Goal: Information Seeking & Learning: Learn about a topic

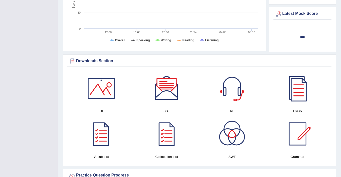
scroll to position [236, 0]
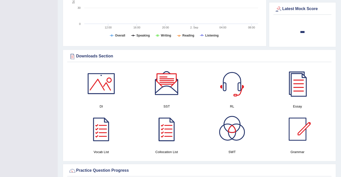
click at [163, 82] on div at bounding box center [166, 83] width 35 height 35
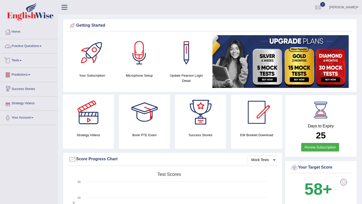
click at [21, 48] on link "Practice Questions" at bounding box center [28, 45] width 57 height 13
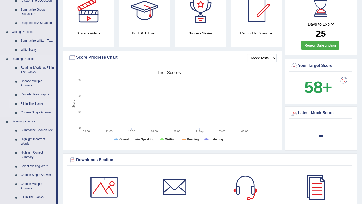
scroll to position [102, 0]
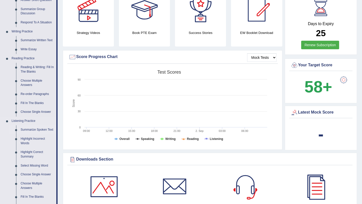
click at [23, 126] on link "Summarize Spoken Text" at bounding box center [37, 129] width 38 height 9
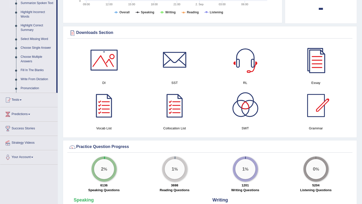
scroll to position [220, 0]
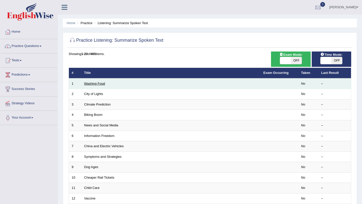
click at [96, 84] on link "Washing Food" at bounding box center [94, 84] width 21 height 4
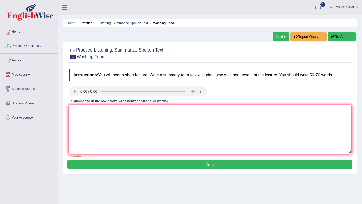
click at [75, 109] on textarea at bounding box center [210, 129] width 283 height 49
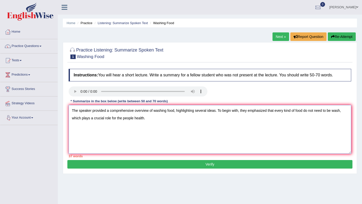
click at [122, 120] on textarea "The speaker provided a comprehensive overview of washing food, highlighting sev…" at bounding box center [210, 129] width 283 height 49
click at [146, 119] on textarea "The speaker provided a comprehensive overview of washing food, highlighting sev…" at bounding box center [210, 129] width 283 height 49
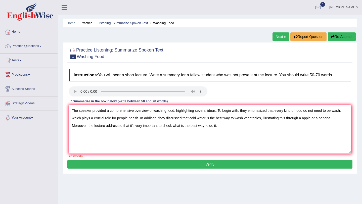
type textarea "The speaker provided a comprehensive overview of washing food, highlighting sev…"
click at [201, 162] on button "Verify" at bounding box center [209, 164] width 285 height 9
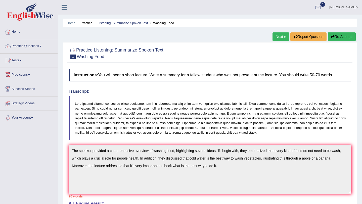
click at [279, 37] on link "Next »" at bounding box center [281, 36] width 17 height 9
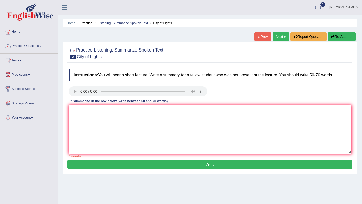
click at [86, 115] on textarea at bounding box center [210, 129] width 283 height 49
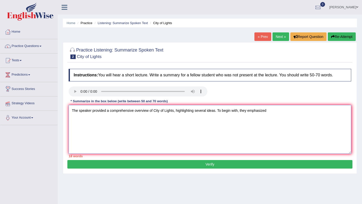
type textarea "The speaker provided a comprehensive overview of City of Lights, highlighting s…"
click at [269, 113] on textarea "The speaker provided a comprehensive overview of City of Lights, highlighting s…" at bounding box center [210, 129] width 283 height 49
click at [131, 119] on textarea "The speaker provided a comprehensive overview of City of Lights, highlighting s…" at bounding box center [210, 129] width 283 height 49
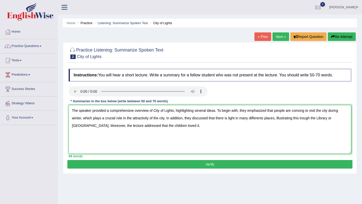
type textarea "The speaker provided a comprehensive overview of City of Lights, highlighting s…"
click at [182, 165] on button "Verify" at bounding box center [209, 164] width 285 height 9
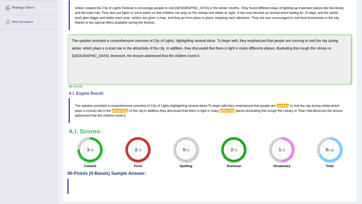
scroll to position [94, 0]
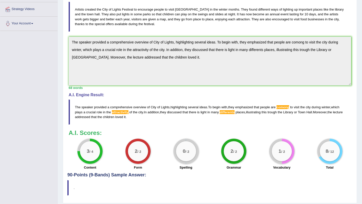
click at [228, 112] on span "differents" at bounding box center [227, 112] width 15 height 4
click at [76, 105] on blockquote "The speaker provided a comprehensive overview of City of Lights , highlighting …" at bounding box center [210, 112] width 283 height 25
drag, startPoint x: 75, startPoint y: 107, endPoint x: 126, endPoint y: 119, distance: 52.5
click at [126, 119] on blockquote "The speaker provided a comprehensive overview of City of Lights , highlighting …" at bounding box center [210, 112] width 283 height 25
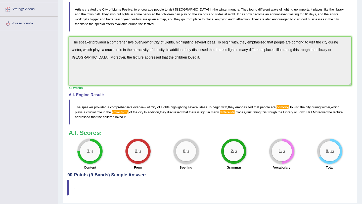
click at [126, 119] on blockquote "The speaker provided a comprehensive overview of City of Lights , highlighting …" at bounding box center [210, 112] width 283 height 25
click at [100, 114] on blockquote "The speaker provided a comprehensive overview of City of Lights , highlighting …" at bounding box center [210, 112] width 283 height 25
drag, startPoint x: 138, startPoint y: 118, endPoint x: 75, endPoint y: 96, distance: 66.2
click at [75, 96] on div "A.I. Engine Result: The speaker provided a comprehensive overview of City of Li…" at bounding box center [210, 109] width 283 height 32
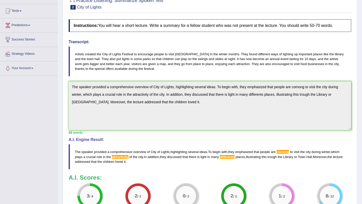
scroll to position [0, 0]
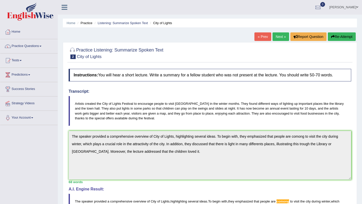
click at [280, 35] on link "Next »" at bounding box center [281, 36] width 17 height 9
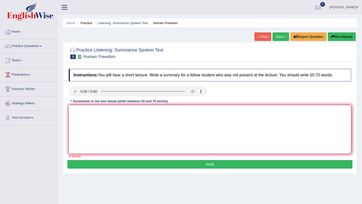
click at [91, 117] on textarea at bounding box center [210, 129] width 283 height 49
type textarea "the speaker"
click at [17, 35] on link "Home" at bounding box center [28, 31] width 57 height 13
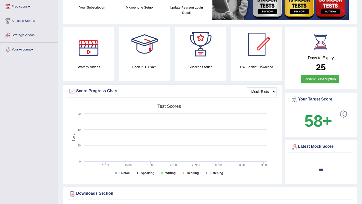
scroll to position [62, 0]
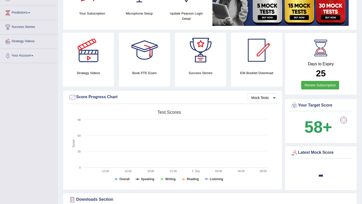
click at [87, 66] on div at bounding box center [88, 50] width 35 height 35
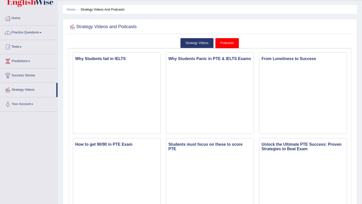
scroll to position [14, 0]
click at [191, 42] on link "Strategy Videos" at bounding box center [197, 43] width 34 height 10
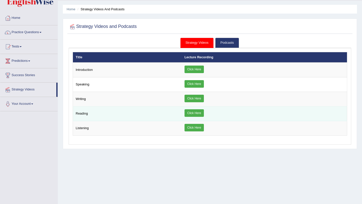
click at [193, 112] on link "Click Here" at bounding box center [194, 113] width 19 height 8
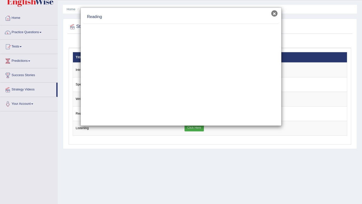
click at [275, 15] on button "×" at bounding box center [274, 13] width 6 height 6
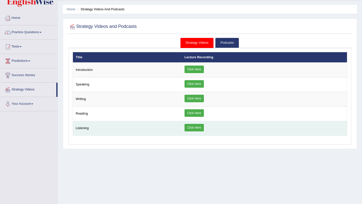
click at [199, 128] on link "Click Here" at bounding box center [194, 128] width 19 height 8
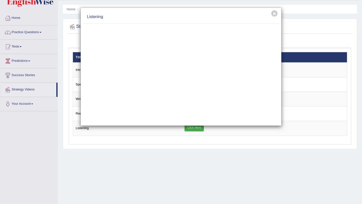
click at [29, 34] on div "× Listening" at bounding box center [181, 102] width 362 height 204
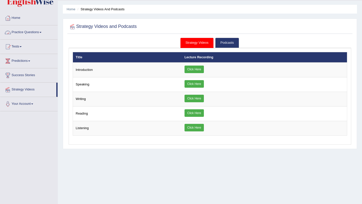
click at [30, 32] on link "Practice Questions" at bounding box center [28, 31] width 57 height 13
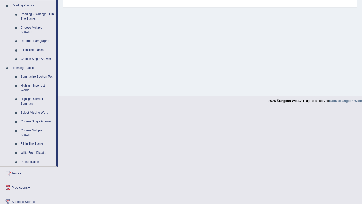
scroll to position [158, 0]
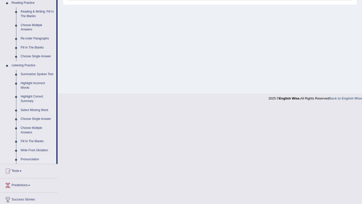
click at [29, 164] on link "Pronunciation" at bounding box center [37, 159] width 38 height 9
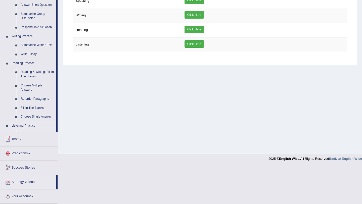
scroll to position [133, 0]
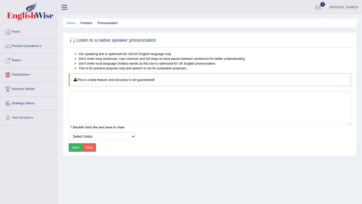
click at [29, 45] on link "Practice Questions" at bounding box center [28, 45] width 57 height 13
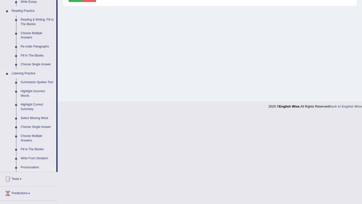
scroll to position [151, 0]
click at [28, 96] on link "Highlight Incorrect Words" at bounding box center [37, 92] width 38 height 13
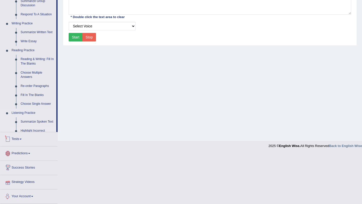
scroll to position [98, 0]
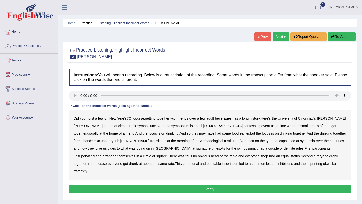
click at [244, 126] on b "confessing" at bounding box center [252, 126] width 17 height 4
click at [196, 150] on b "signature" at bounding box center [203, 149] width 15 height 4
click at [95, 154] on b "unsupervised" at bounding box center [84, 156] width 21 height 4
click at [261, 157] on b "shop" at bounding box center [265, 156] width 8 height 4
click at [307, 164] on b "imprinting" at bounding box center [314, 164] width 15 height 4
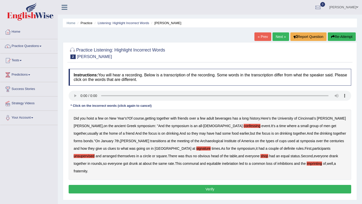
click at [210, 185] on button "Verify" at bounding box center [210, 189] width 283 height 9
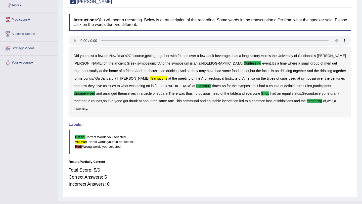
scroll to position [60, 0]
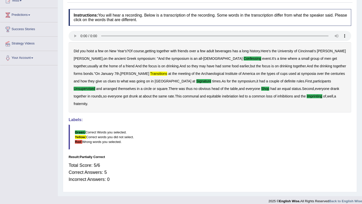
click at [150, 73] on b "transitions" at bounding box center [158, 74] width 17 height 4
click at [196, 81] on b "signature" at bounding box center [203, 81] width 15 height 4
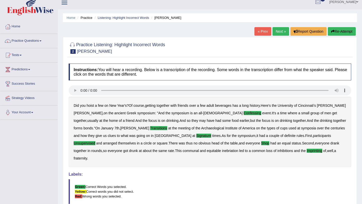
scroll to position [0, 0]
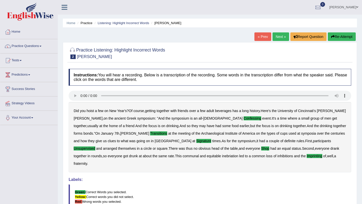
click at [277, 37] on link "Next »" at bounding box center [281, 36] width 17 height 9
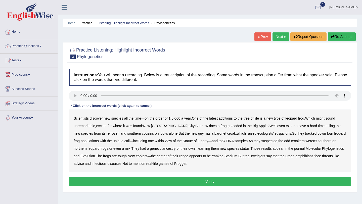
click at [233, 125] on b "coded" at bounding box center [238, 126] width 10 height 4
click at [107, 134] on b "refrozen" at bounding box center [113, 134] width 13 height 4
click at [202, 156] on b "appears" at bounding box center [195, 156] width 13 height 4
click at [265, 156] on b "inveiglers" at bounding box center [257, 156] width 15 height 4
click at [209, 182] on button "Verify" at bounding box center [210, 182] width 283 height 9
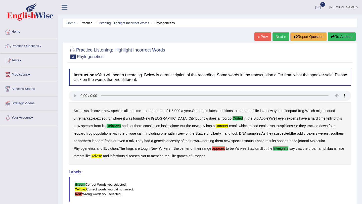
click at [277, 36] on link "Next »" at bounding box center [281, 36] width 17 height 9
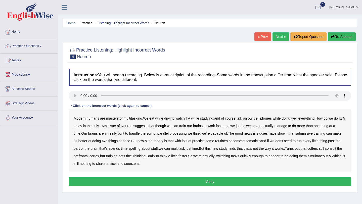
click at [116, 126] on b "issue" at bounding box center [112, 126] width 8 height 4
click at [201, 134] on b "think" at bounding box center [197, 134] width 8 height 4
click at [318, 149] on b "coffers" at bounding box center [313, 149] width 11 height 4
click at [198, 179] on button "Verify" at bounding box center [210, 182] width 283 height 9
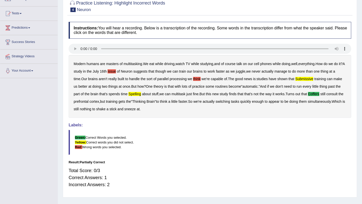
scroll to position [60, 0]
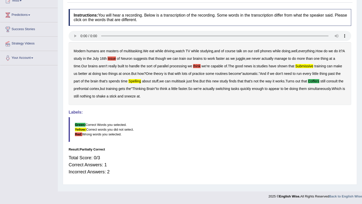
click at [285, 81] on b "works" at bounding box center [279, 81] width 9 height 4
click at [209, 81] on div "Modern humans are masters of multitasking . We eat while driving , watch TV whi…" at bounding box center [210, 73] width 283 height 63
click at [211, 82] on b "this" at bounding box center [209, 81] width 6 height 4
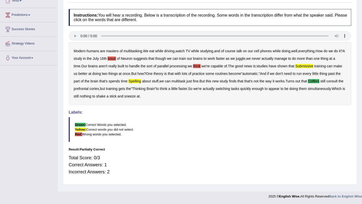
scroll to position [0, 0]
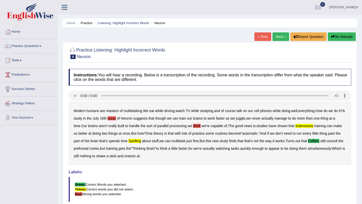
click at [279, 37] on link "Next »" at bounding box center [281, 36] width 17 height 9
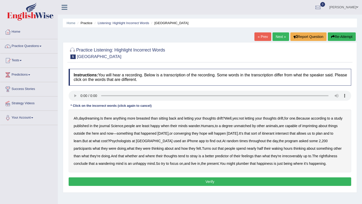
click at [146, 118] on b "breasted" at bounding box center [143, 118] width 14 height 4
click at [318, 126] on b "imprinting" at bounding box center [309, 126] width 15 height 4
click at [191, 135] on b "converging" at bounding box center [182, 134] width 17 height 4
click at [289, 134] on b "intersect" at bounding box center [281, 134] width 13 height 4
click at [289, 135] on b "intersect" at bounding box center [281, 134] width 13 height 4
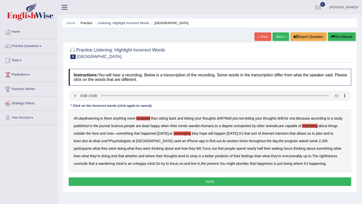
click at [168, 144] on div "Ah , daydreaming . Is there anything more breasted than sitting back and lettin…" at bounding box center [210, 141] width 283 height 63
click at [163, 141] on b "Harvard" at bounding box center [154, 141] width 37 height 4
click at [327, 141] on b "200" at bounding box center [325, 141] width 6 height 4
click at [321, 141] on b "2" at bounding box center [320, 141] width 2 height 4
click at [303, 156] on b "irrecoverably" at bounding box center [292, 156] width 20 height 4
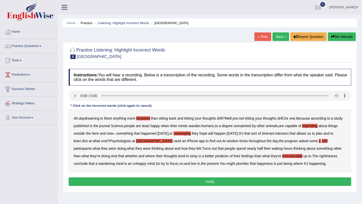
click at [249, 163] on b "plumber" at bounding box center [242, 164] width 13 height 4
click at [154, 186] on button "Verify" at bounding box center [210, 182] width 283 height 9
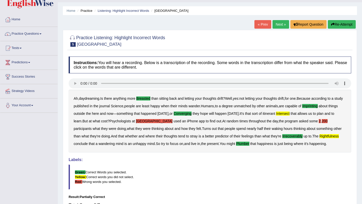
scroll to position [13, 0]
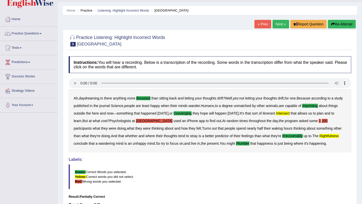
click at [160, 120] on b "Harvard" at bounding box center [154, 121] width 37 height 4
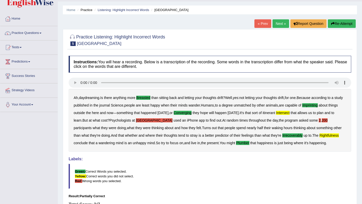
scroll to position [0, 0]
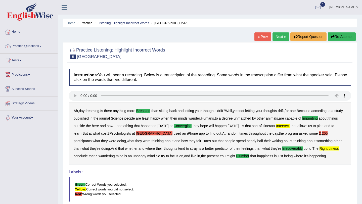
click at [276, 37] on link "Next »" at bounding box center [281, 36] width 17 height 9
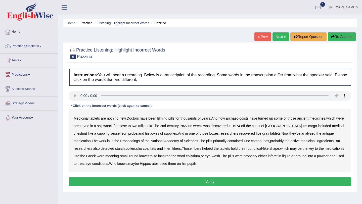
click at [164, 117] on b "filming" at bounding box center [162, 118] width 10 height 4
click at [87, 132] on b "chestnut" at bounding box center [80, 134] width 13 height 4
click at [278, 156] on b "infarct" at bounding box center [273, 156] width 10 height 4
click at [225, 182] on button "Verify" at bounding box center [210, 182] width 283 height 9
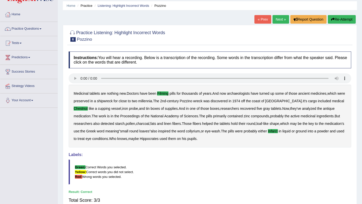
scroll to position [16, 0]
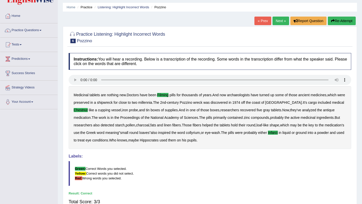
click at [280, 22] on link "Next »" at bounding box center [281, 21] width 17 height 9
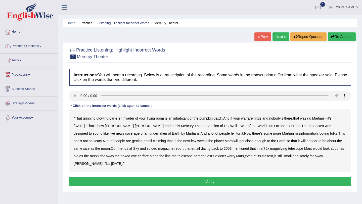
click at [247, 119] on b "warfare" at bounding box center [247, 118] width 12 height 4
click at [116, 132] on b "news" at bounding box center [120, 134] width 8 height 4
click at [147, 149] on b "soloed" at bounding box center [152, 149] width 10 height 4
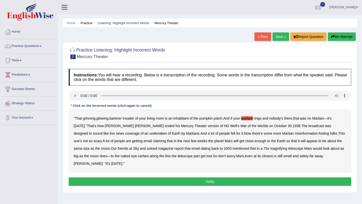
click at [138, 158] on b "carfare" at bounding box center [143, 156] width 11 height 4
click at [275, 182] on button "Verify" at bounding box center [210, 182] width 283 height 9
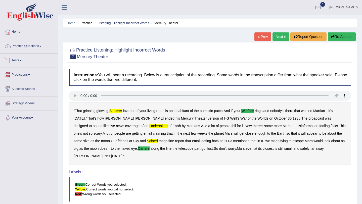
click at [31, 47] on link "Practice Questions" at bounding box center [28, 45] width 57 height 13
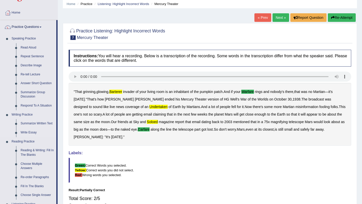
scroll to position [22, 0]
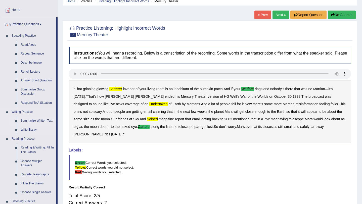
click at [34, 122] on link "Summarize Written Text" at bounding box center [37, 120] width 38 height 9
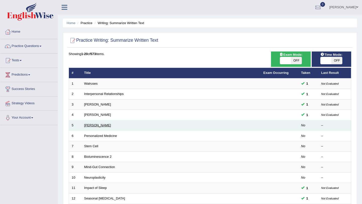
click at [100, 126] on link "[PERSON_NAME]" at bounding box center [97, 125] width 27 height 4
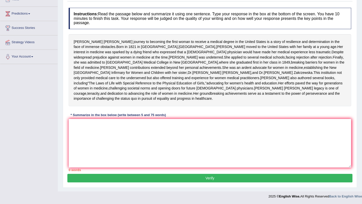
scroll to position [82, 0]
click at [100, 126] on textarea at bounding box center [210, 143] width 283 height 49
type textarea "t"
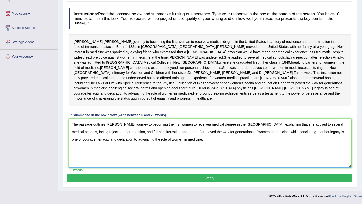
type textarea "The passage outlines Elizabeth Blackwell's journey to becoming the first women …"
click at [214, 178] on button "Verify" at bounding box center [209, 178] width 285 height 9
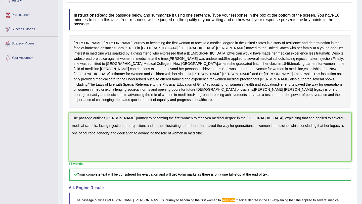
scroll to position [0, 0]
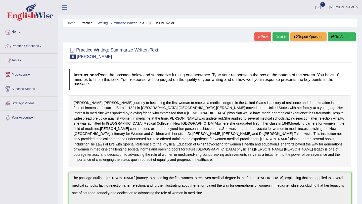
click at [262, 35] on link "« Prev" at bounding box center [262, 36] width 17 height 9
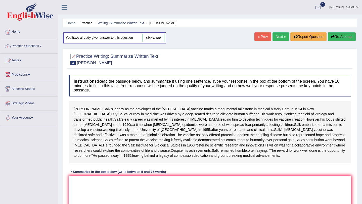
click at [154, 35] on link "show me" at bounding box center [154, 38] width 22 height 9
type textarea "The passage outlines Jonas Salk's legacy as the developer of the polio vaccine …"
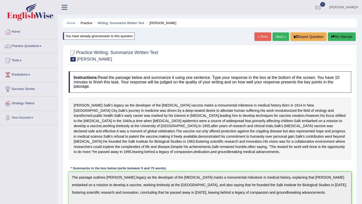
click at [261, 34] on link "« Prev" at bounding box center [262, 36] width 17 height 9
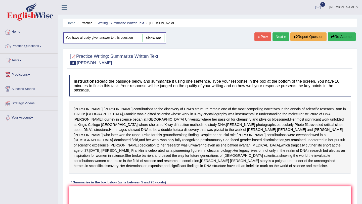
click at [156, 40] on link "show me" at bounding box center [154, 38] width 22 height 9
type textarea "The passage outlines [PERSON_NAME] contributions to the discovery of DNA's stru…"
